Goal: Task Accomplishment & Management: Complete application form

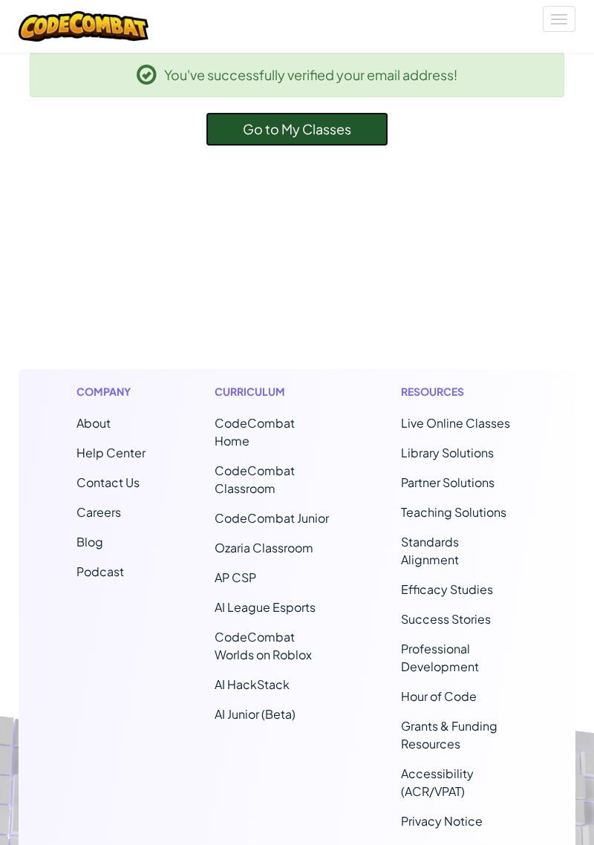
click at [344, 134] on span "Go to My Classes" at bounding box center [297, 128] width 108 height 17
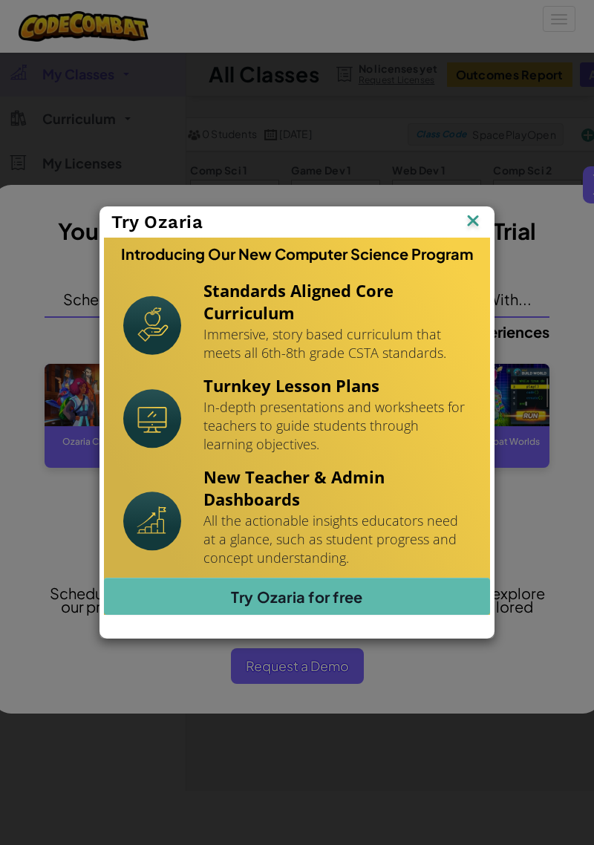
click at [470, 219] on img at bounding box center [473, 222] width 19 height 22
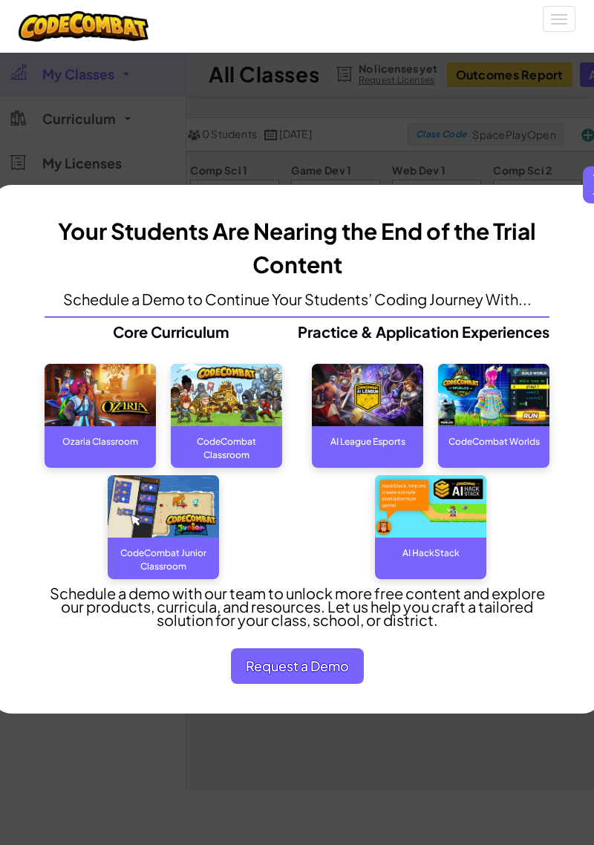
click at [218, 423] on img at bounding box center [226, 395] width 111 height 63
click at [132, 539] on img at bounding box center [163, 506] width 111 height 63
click at [152, 538] on img at bounding box center [163, 506] width 111 height 63
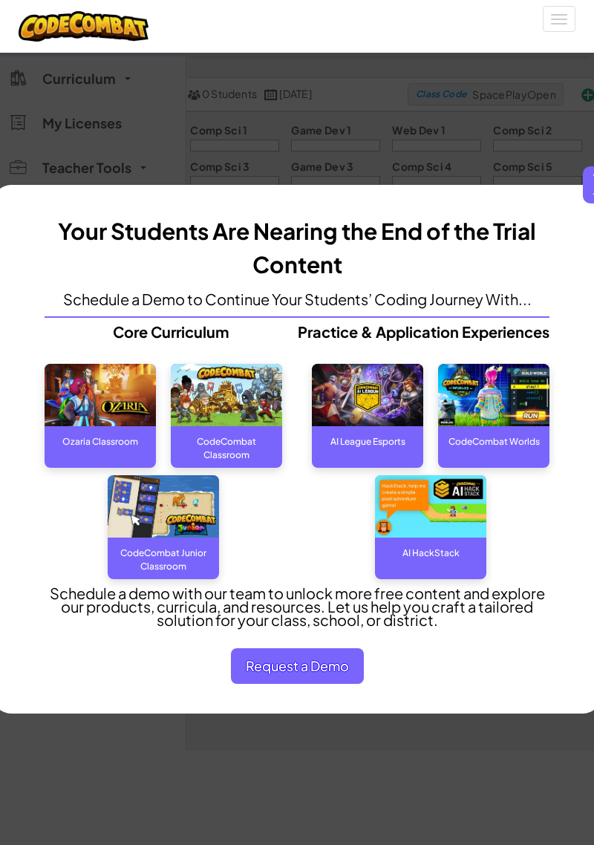
scroll to position [42, 0]
click at [268, 684] on span "Request a Demo" at bounding box center [297, 667] width 133 height 36
